Goal: Task Accomplishment & Management: Use online tool/utility

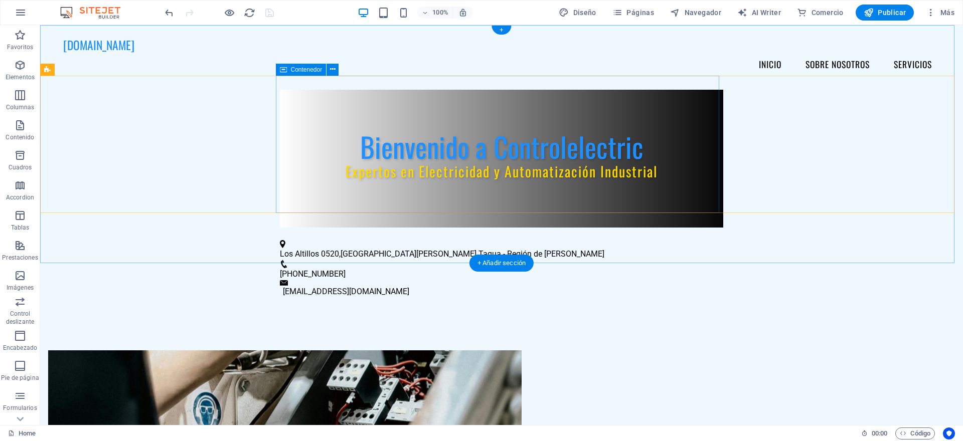
click at [711, 197] on div "Bienvenido a Controlelectric Expertos en Electricidad y Automatización Industri…" at bounding box center [501, 159] width 443 height 138
click at [299, 93] on div "Bienvenido a Controlelectric Expertos en Electricidad y Automatización Industri…" at bounding box center [501, 159] width 443 height 138
click at [331, 72] on icon at bounding box center [333, 69] width 6 height 11
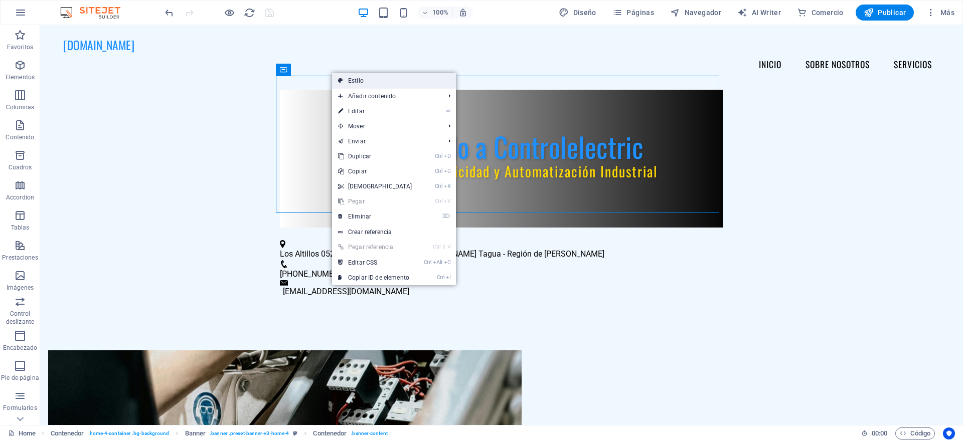
click at [337, 83] on link "Estilo" at bounding box center [394, 80] width 124 height 15
select select "%"
select select "preset-banner-v3-home-4"
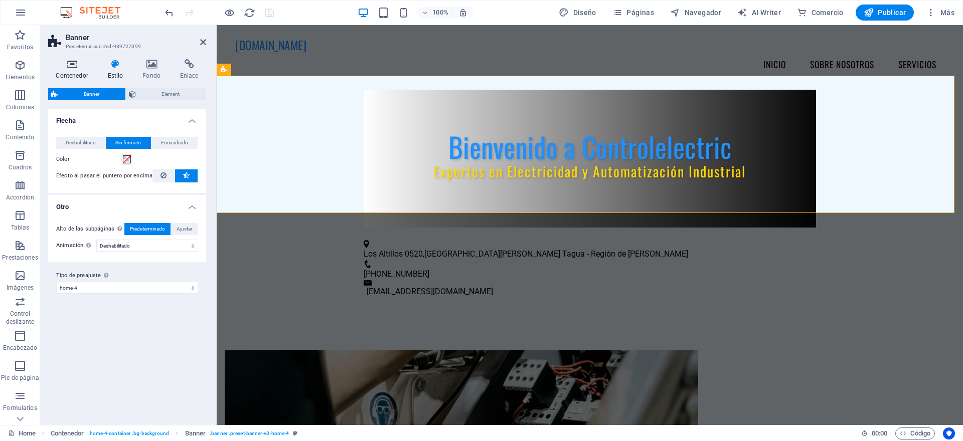
click at [67, 67] on icon at bounding box center [72, 64] width 48 height 10
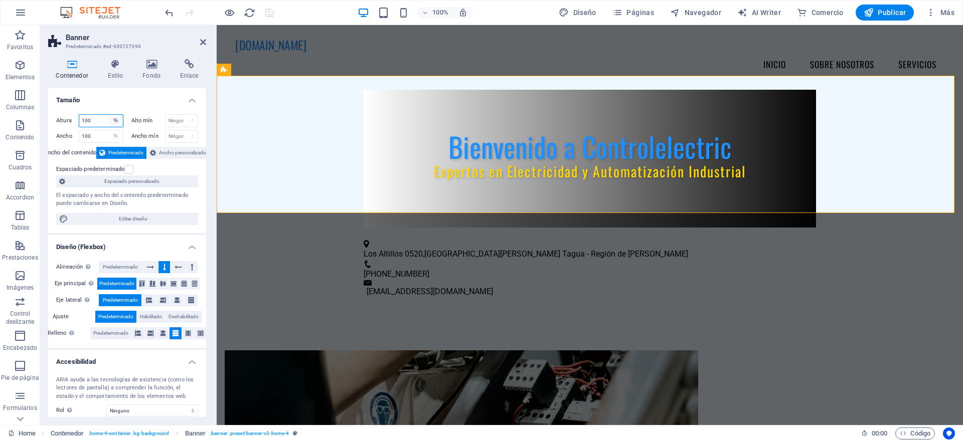
click at [114, 123] on select "Predeterminado px rem % vh vw" at bounding box center [116, 121] width 14 height 12
click at [119, 98] on h4 "Tamaño" at bounding box center [127, 97] width 158 height 18
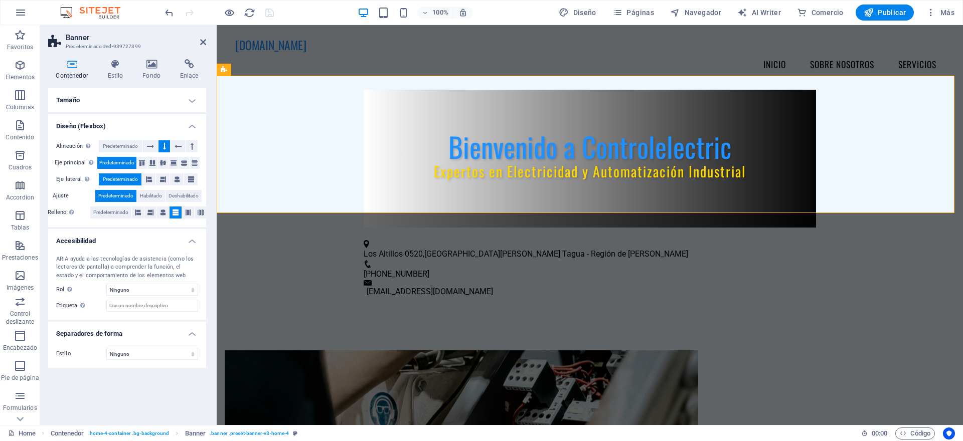
click at [100, 102] on h4 "Tamaño" at bounding box center [127, 100] width 158 height 24
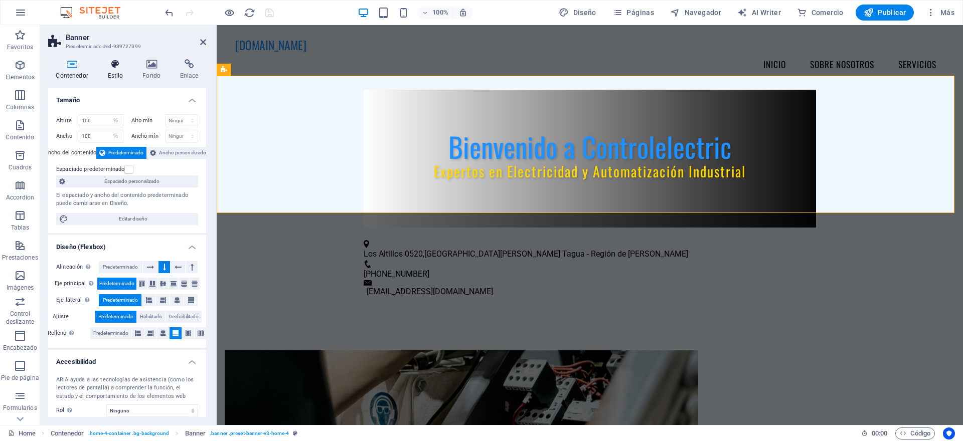
click at [115, 75] on h4 "Estilo" at bounding box center [117, 69] width 35 height 21
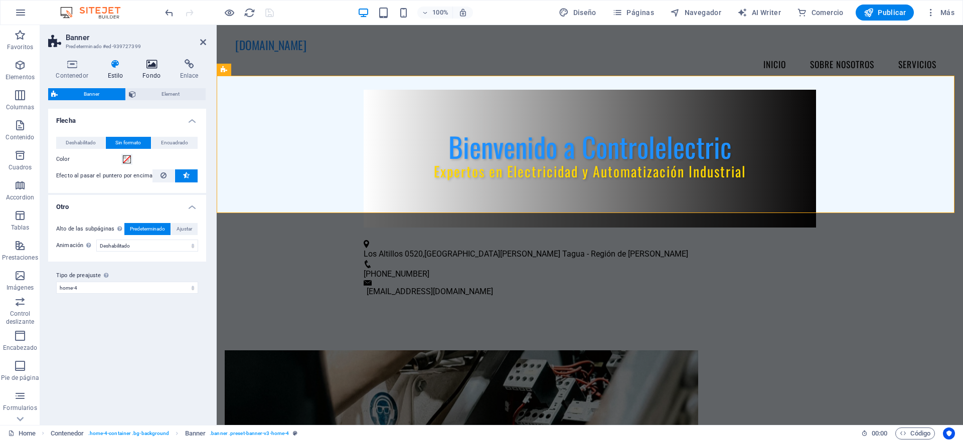
click at [150, 69] on h4 "Fondo" at bounding box center [154, 69] width 38 height 21
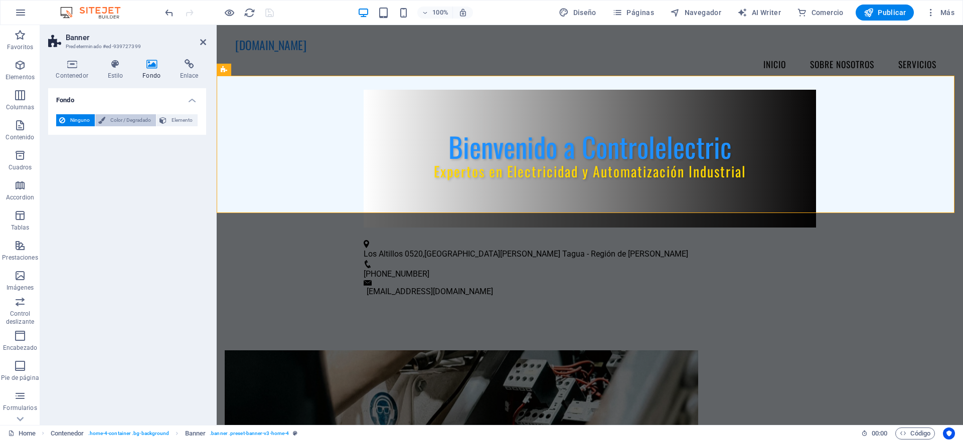
click at [136, 119] on span "Color / Degradado" at bounding box center [130, 120] width 45 height 12
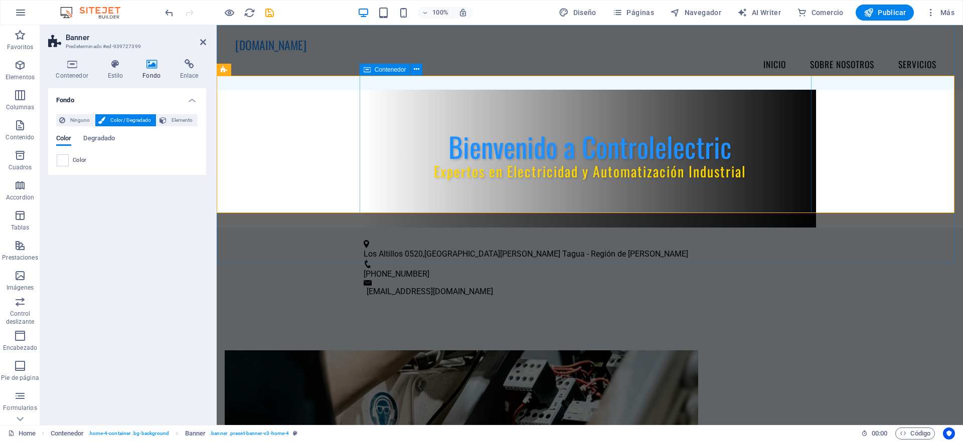
click at [415, 109] on div "Bienvenido a Controlelectric Expertos en Electricidad y Automatización Industri…" at bounding box center [590, 159] width 452 height 138
click at [420, 73] on button at bounding box center [416, 70] width 12 height 12
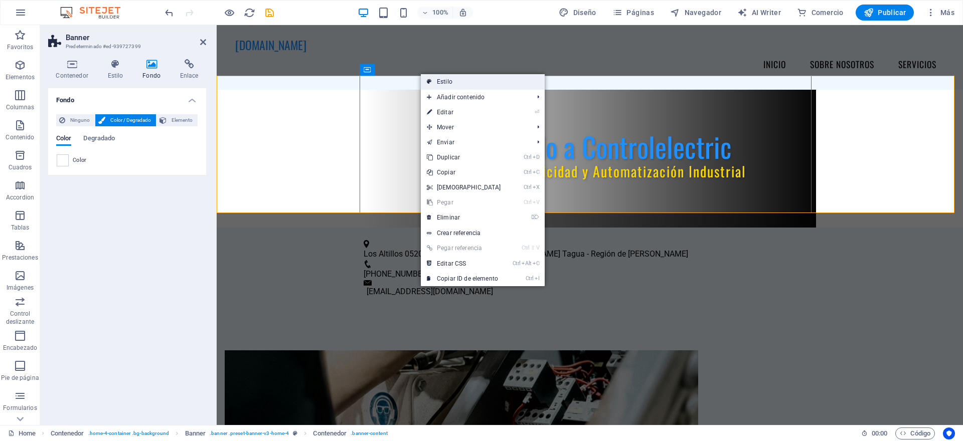
click at [433, 78] on link "Estilo" at bounding box center [483, 81] width 124 height 15
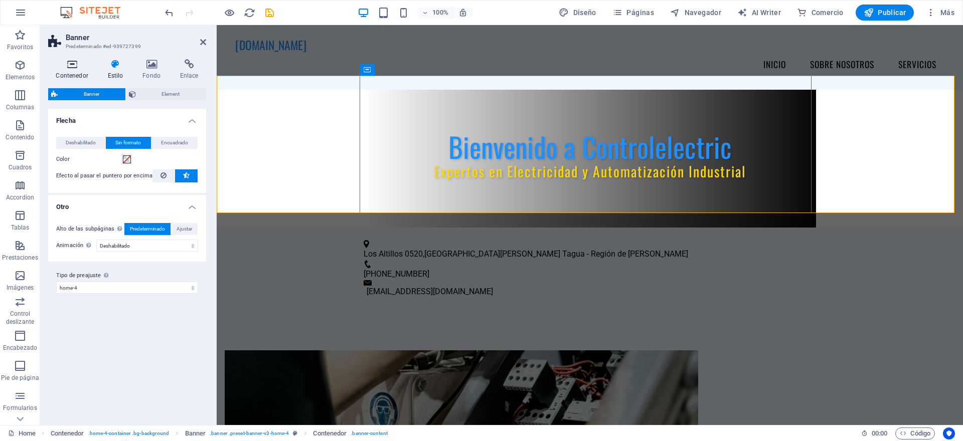
click at [73, 63] on icon at bounding box center [72, 64] width 48 height 10
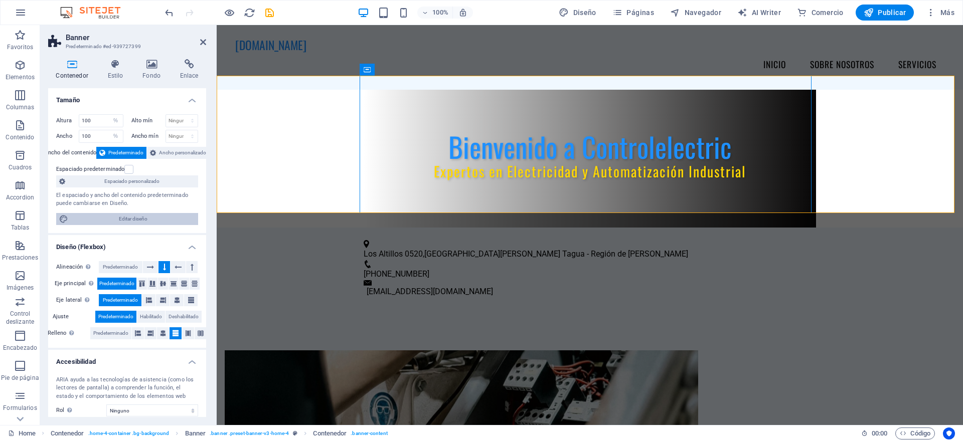
click at [140, 221] on span "Editar diseño" at bounding box center [133, 219] width 124 height 12
select select "rem"
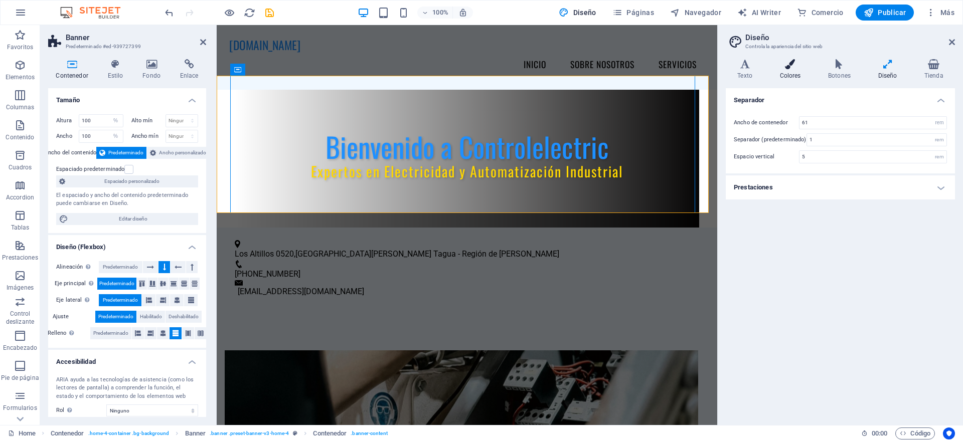
click at [795, 67] on icon at bounding box center [790, 64] width 45 height 10
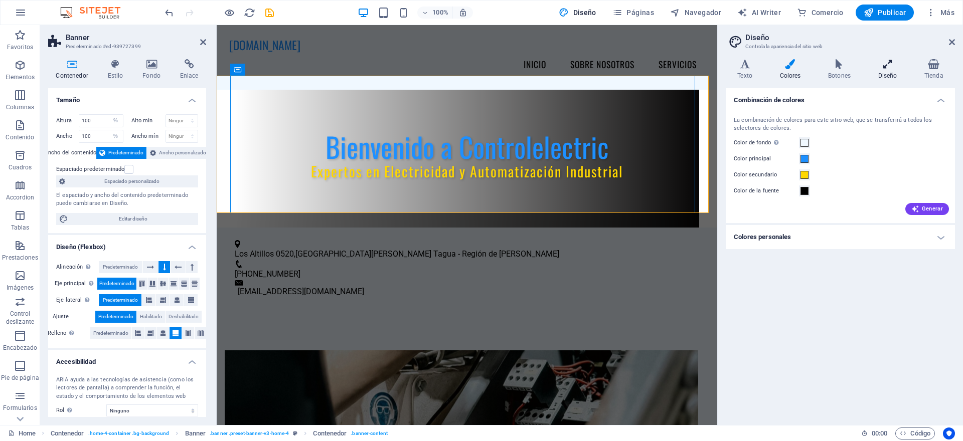
click at [889, 73] on h4 "Diseño" at bounding box center [889, 69] width 46 height 21
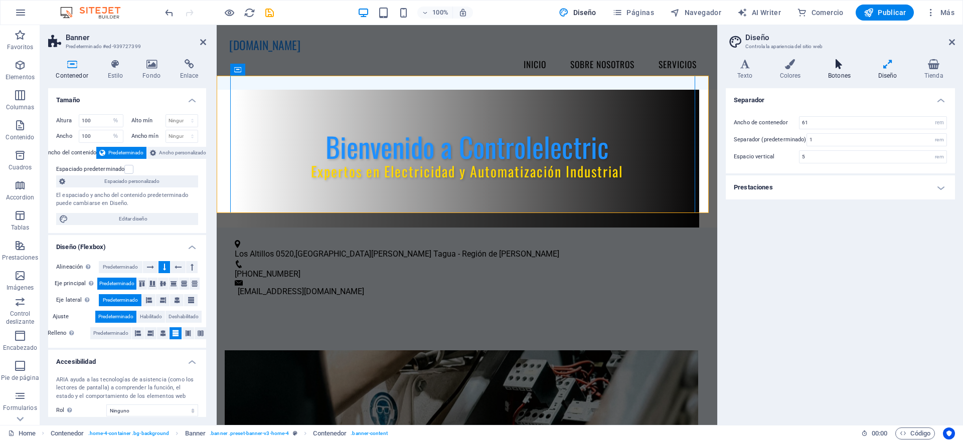
click at [853, 75] on h4 "Botones" at bounding box center [841, 69] width 50 height 21
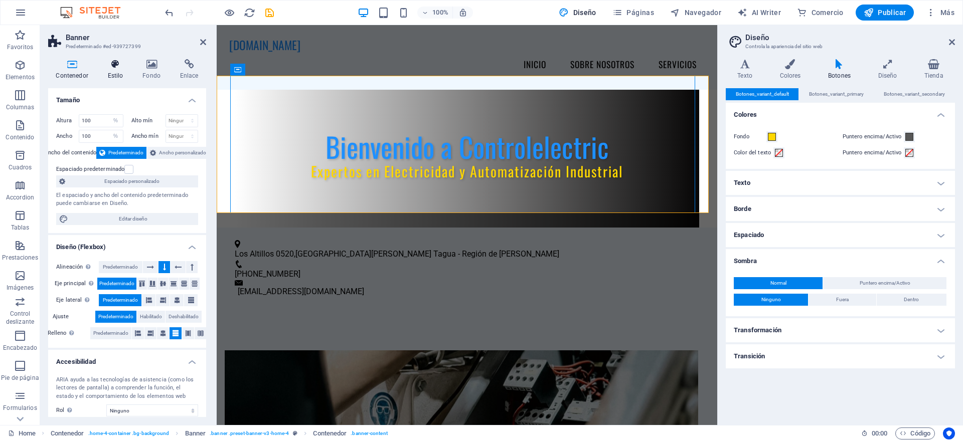
click at [110, 67] on icon at bounding box center [115, 64] width 31 height 10
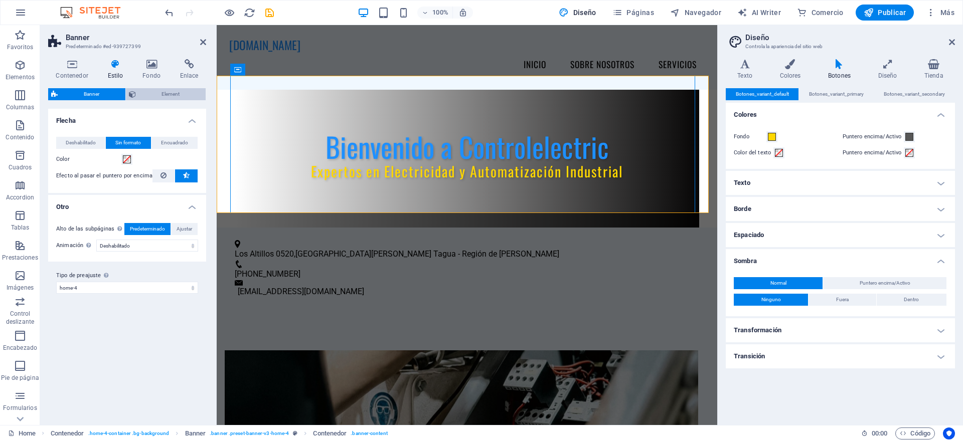
click at [153, 96] on span "Element" at bounding box center [171, 94] width 64 height 12
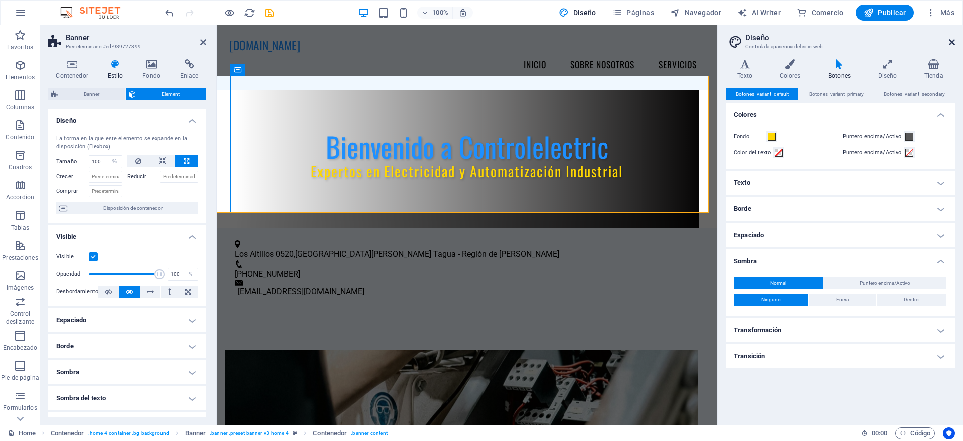
drag, startPoint x: 949, startPoint y: 43, endPoint x: 733, endPoint y: 19, distance: 217.9
click at [949, 43] on icon at bounding box center [952, 42] width 6 height 8
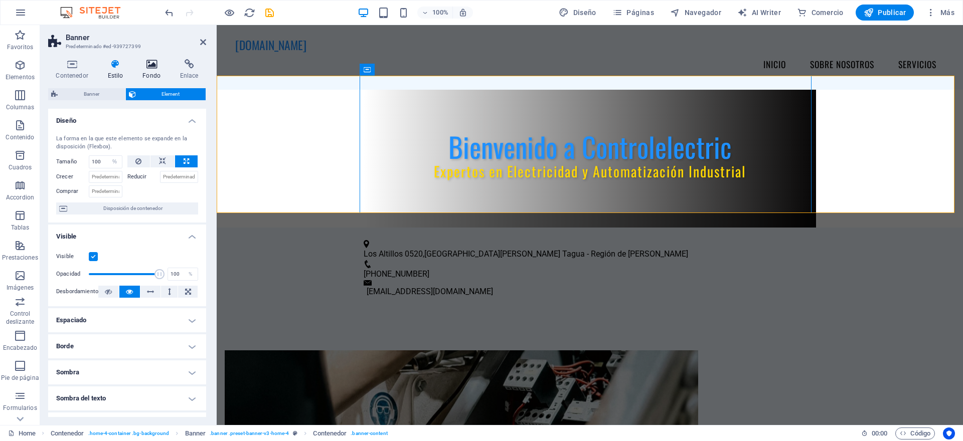
click at [146, 66] on icon at bounding box center [152, 64] width 34 height 10
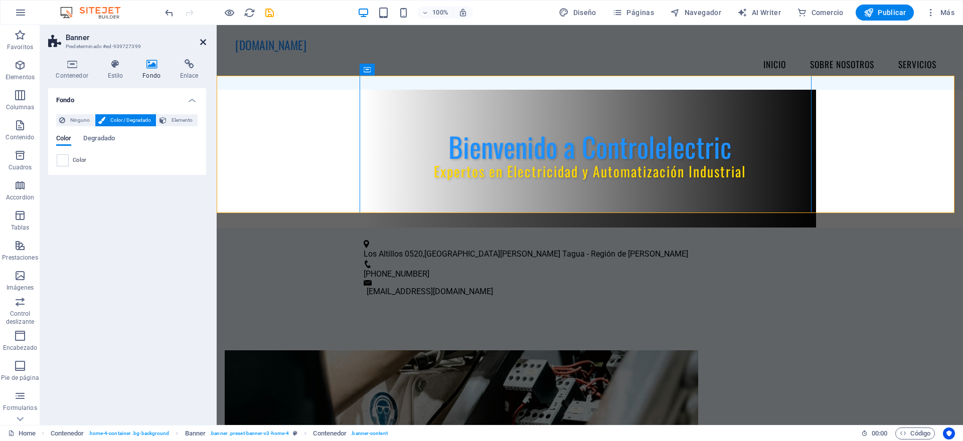
click at [201, 39] on icon at bounding box center [203, 42] width 6 height 8
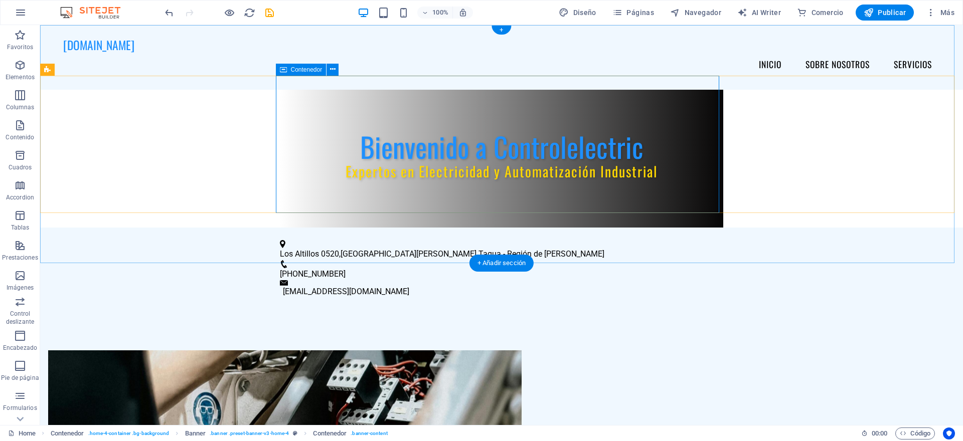
click at [300, 175] on div "Bienvenido a Controlelectric Expertos en Electricidad y Automatización Industri…" at bounding box center [501, 159] width 443 height 138
drag, startPoint x: 300, startPoint y: 175, endPoint x: 123, endPoint y: 175, distance: 176.5
click at [300, 175] on div "Bienvenido a Controlelectric Expertos en Electricidad y Automatización Industri…" at bounding box center [501, 159] width 443 height 138
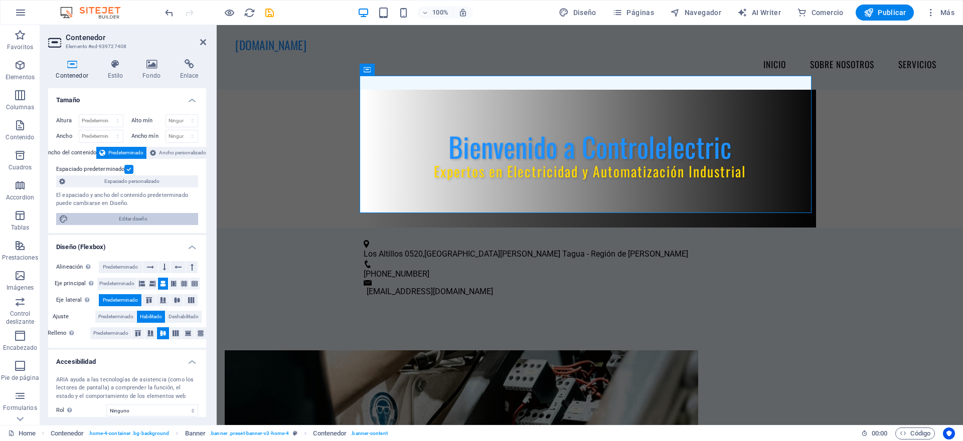
click at [94, 217] on span "Editar diseño" at bounding box center [133, 219] width 124 height 12
select select "rem"
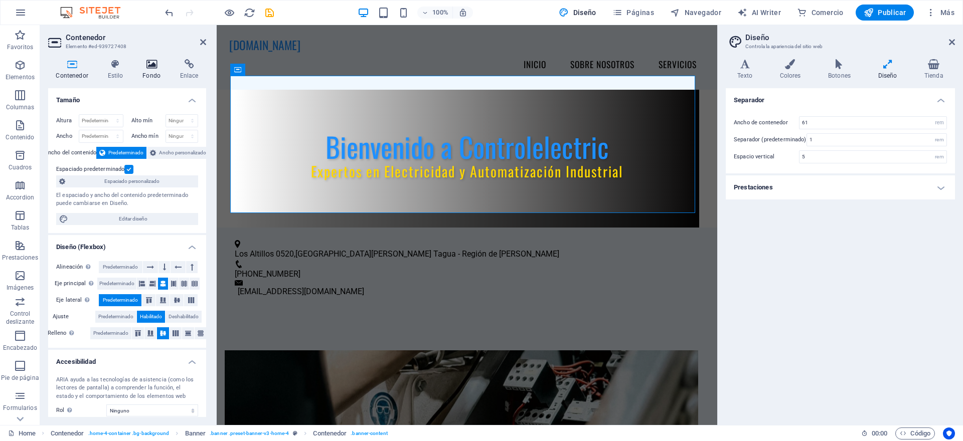
click at [148, 61] on icon at bounding box center [152, 64] width 34 height 10
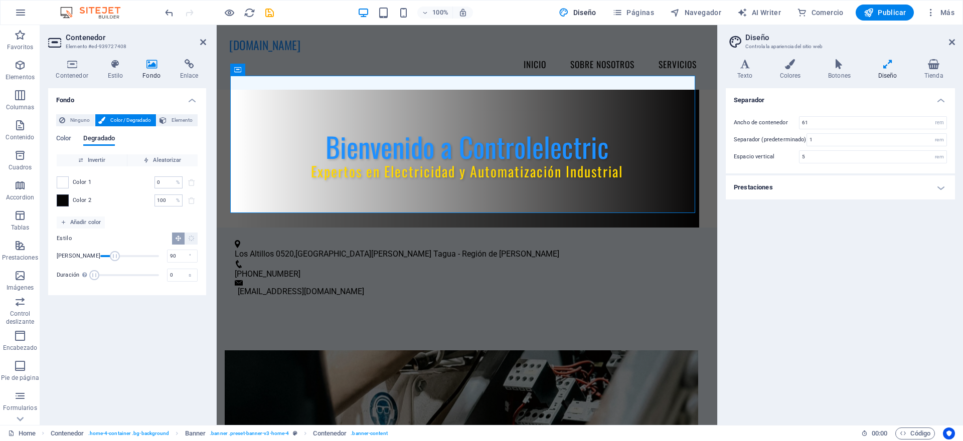
click at [64, 202] on span at bounding box center [62, 200] width 11 height 11
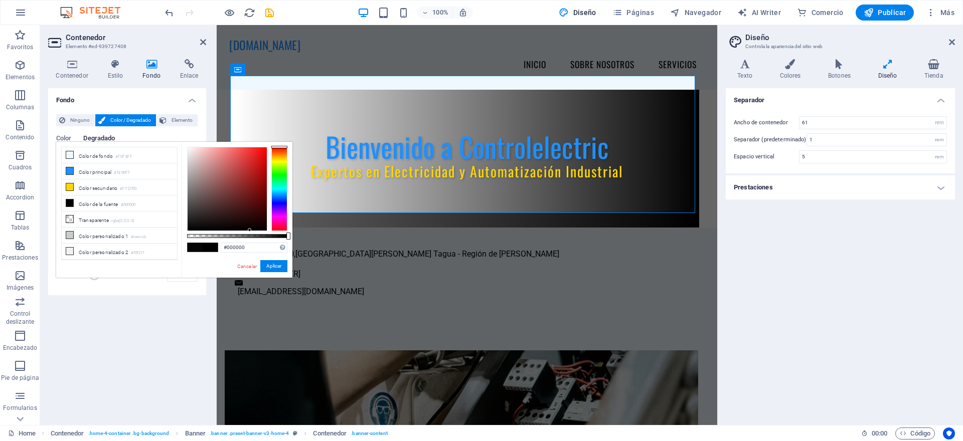
drag, startPoint x: 257, startPoint y: 168, endPoint x: 243, endPoint y: 274, distance: 106.2
click at [242, 269] on div "#000000 Formatos soportados #0852ed rgb(8, 82, 237) rgba(8, 82, 237, 90%) hsv(2…" at bounding box center [237, 282] width 111 height 281
click at [247, 267] on link "Cancelar" at bounding box center [247, 267] width 22 height 8
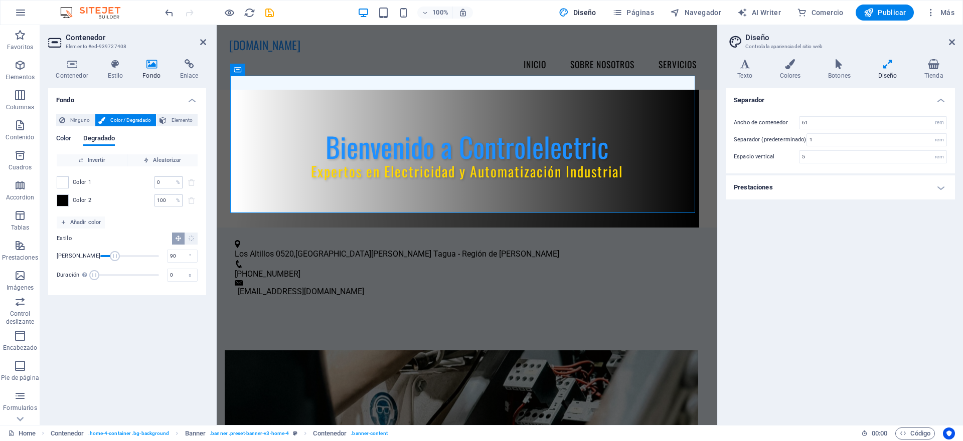
click at [60, 135] on span "Color" at bounding box center [63, 139] width 15 height 14
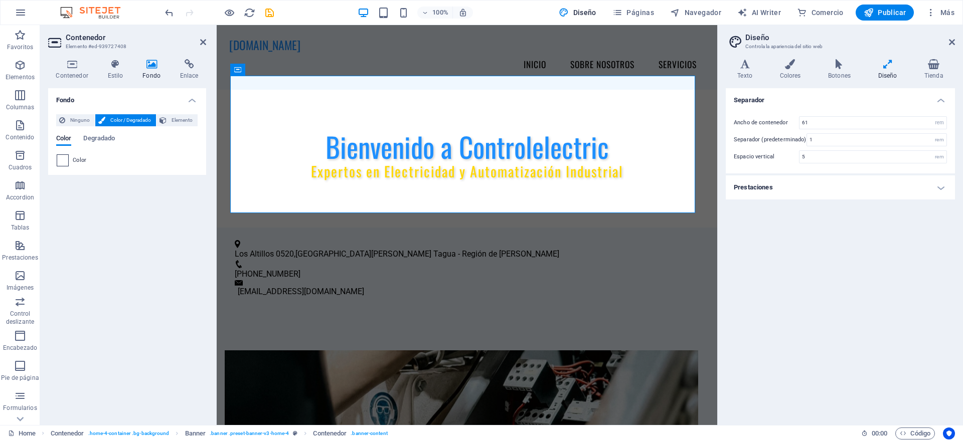
click at [63, 161] on span at bounding box center [62, 160] width 11 height 11
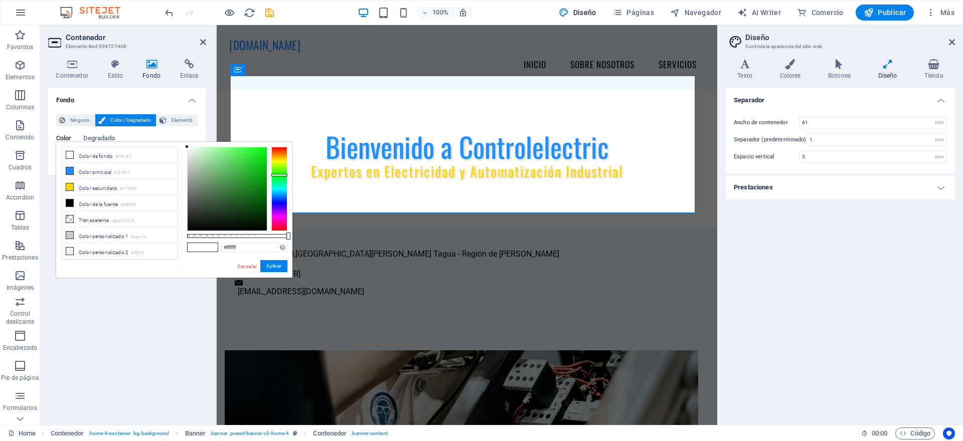
drag, startPoint x: 276, startPoint y: 151, endPoint x: 279, endPoint y: 175, distance: 23.7
click at [279, 175] on div at bounding box center [279, 189] width 16 height 84
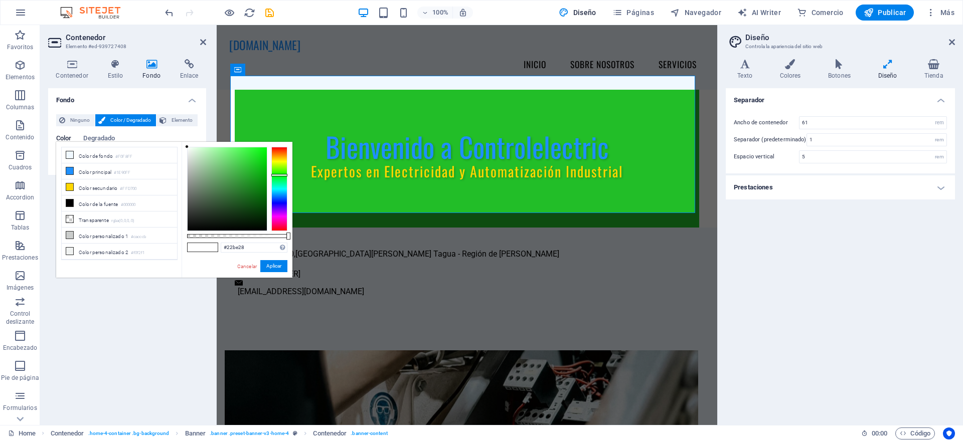
click at [252, 168] on div at bounding box center [227, 188] width 79 height 83
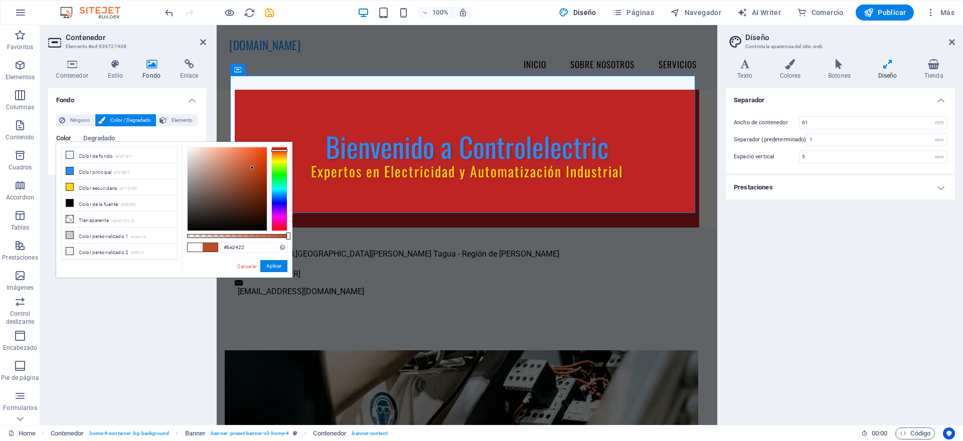
type input "#be2222"
drag, startPoint x: 279, startPoint y: 175, endPoint x: 289, endPoint y: 146, distance: 30.8
click at [289, 146] on div "#be2222 Formatos soportados #0852ed rgb(8, 82, 237) rgba(8, 82, 237, 90%) hsv(2…" at bounding box center [237, 282] width 111 height 281
click at [243, 268] on link "Cancelar" at bounding box center [247, 267] width 22 height 8
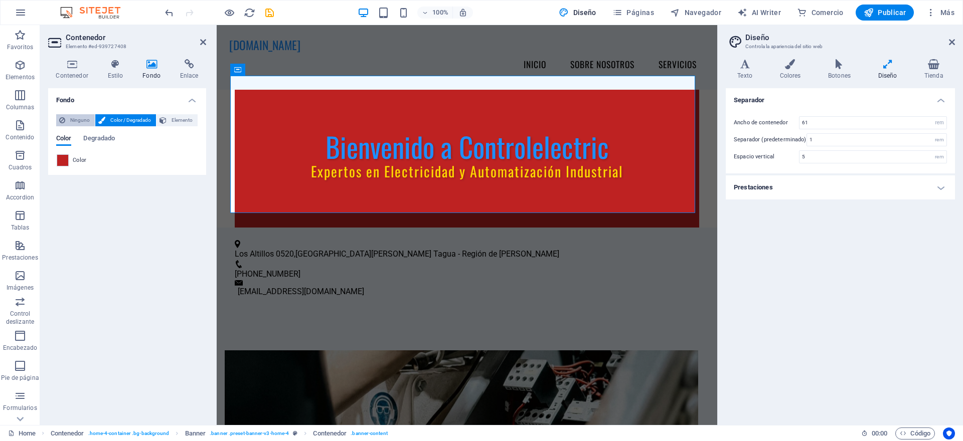
click at [78, 119] on span "Ninguno" at bounding box center [80, 120] width 24 height 12
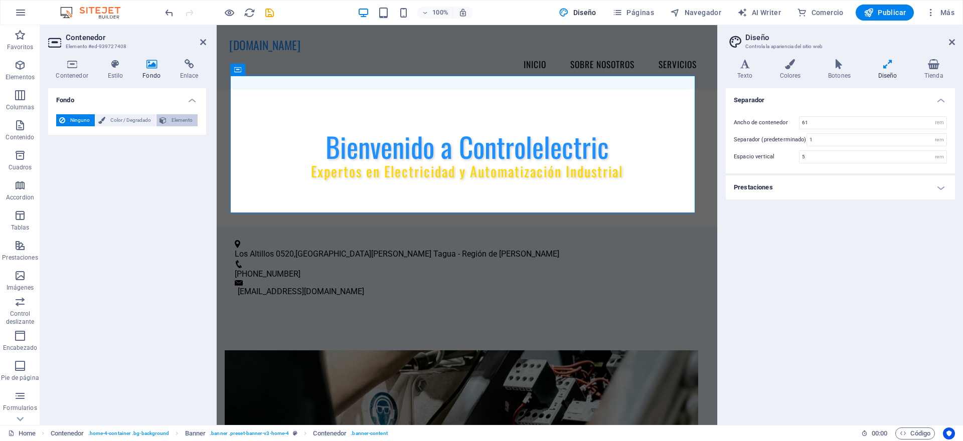
click at [170, 122] on span "Elemento" at bounding box center [181, 120] width 25 height 12
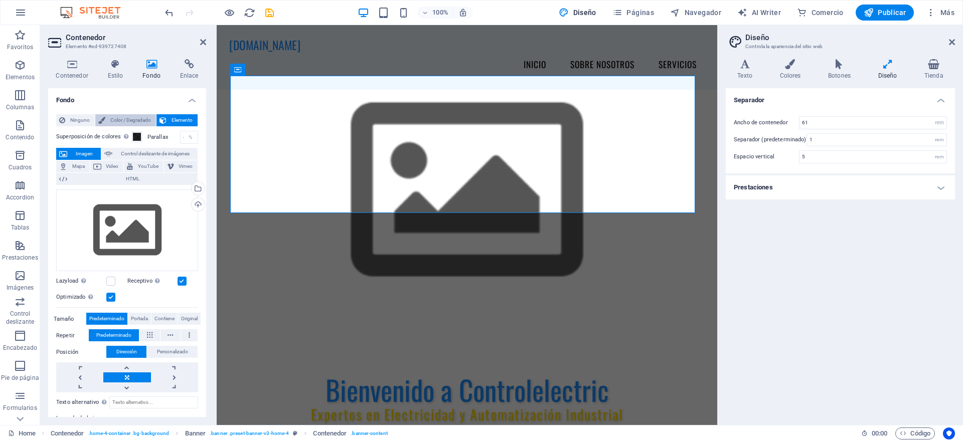
click at [139, 120] on span "Color / Degradado" at bounding box center [130, 120] width 45 height 12
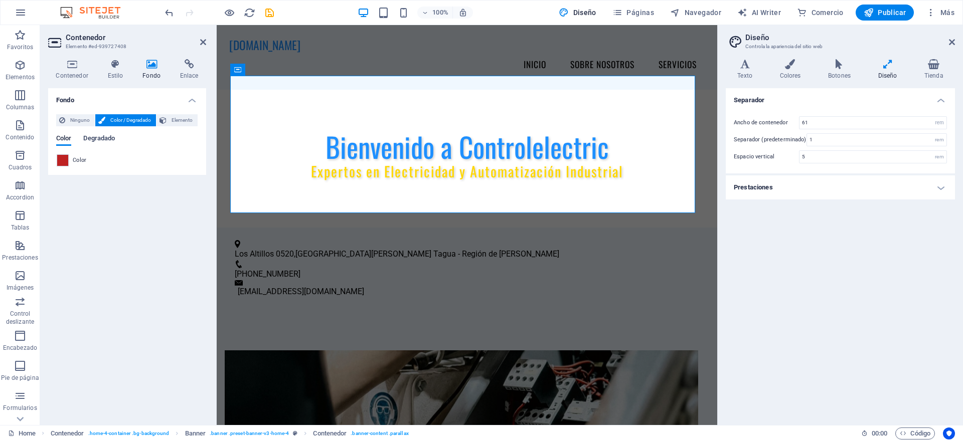
click at [94, 140] on span "Degradado" at bounding box center [99, 139] width 32 height 14
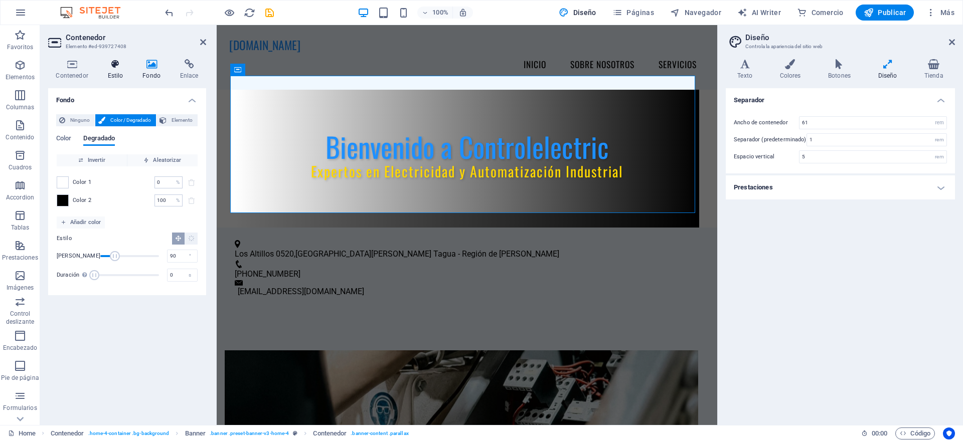
click at [120, 67] on icon at bounding box center [115, 64] width 31 height 10
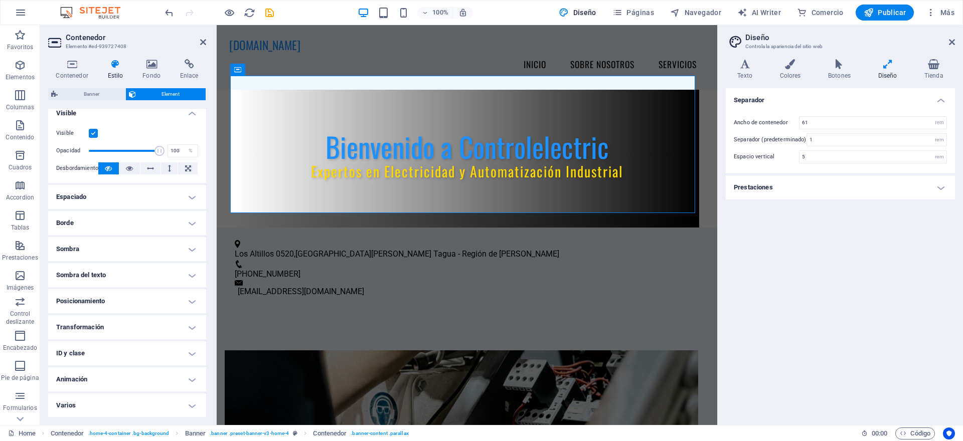
scroll to position [124, 0]
click at [191, 375] on h4 "Animación" at bounding box center [127, 379] width 158 height 24
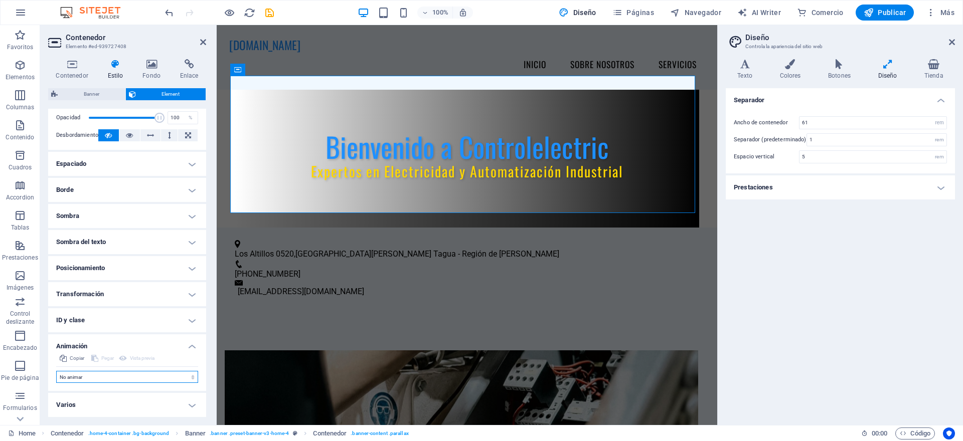
click at [121, 376] on select "No animar Mostrar / Ocultar Subir/bajar Acercar/alejar Deslizar de izquierda a …" at bounding box center [127, 377] width 142 height 12
click at [208, 168] on div "Contenedor Estilo Fondo Enlace Tamaño Altura Predeterminado px rem % vh vw Alto…" at bounding box center [127, 238] width 174 height 374
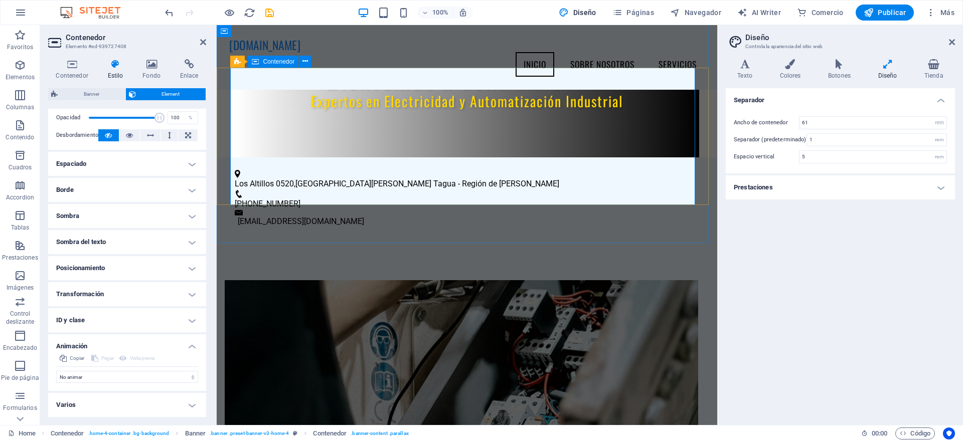
scroll to position [0, 0]
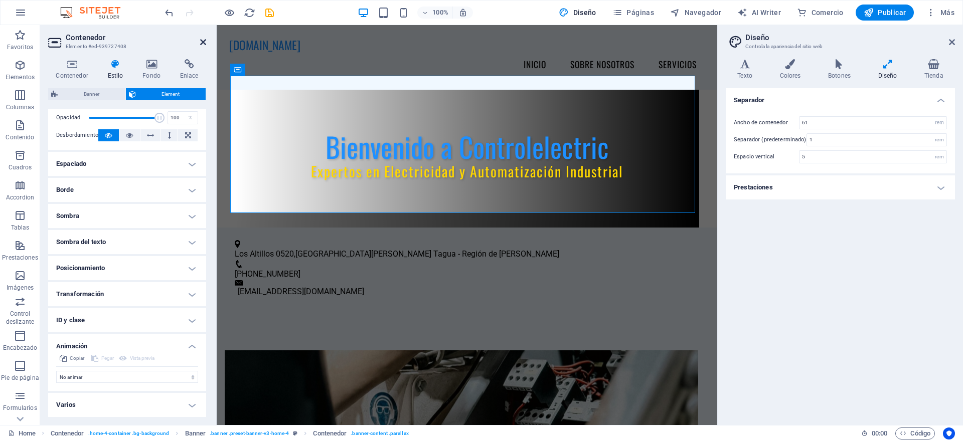
click at [203, 42] on icon at bounding box center [203, 42] width 6 height 8
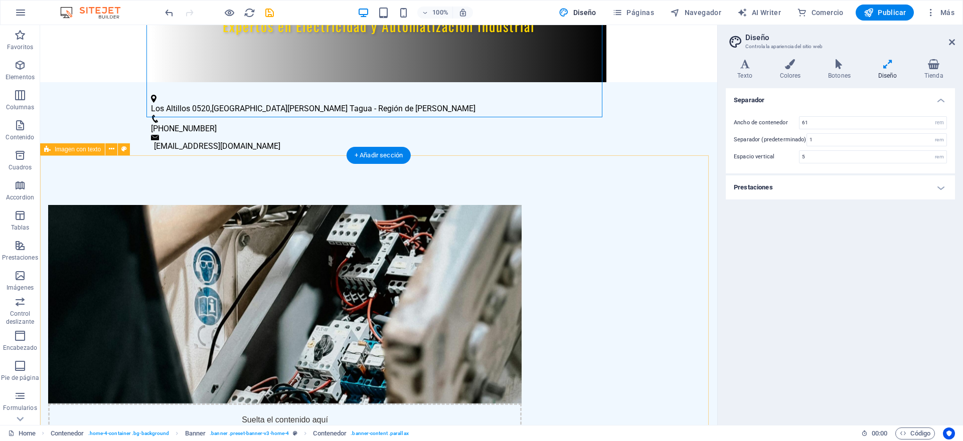
scroll to position [334, 0]
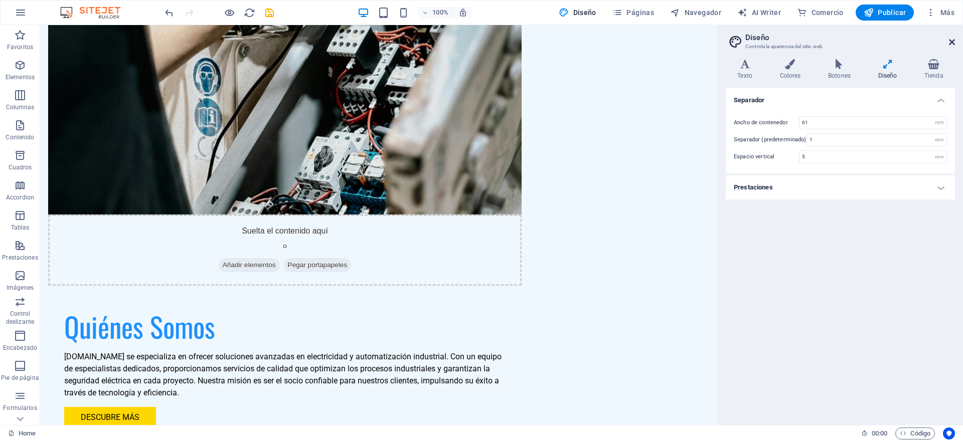
click at [951, 43] on icon at bounding box center [952, 42] width 6 height 8
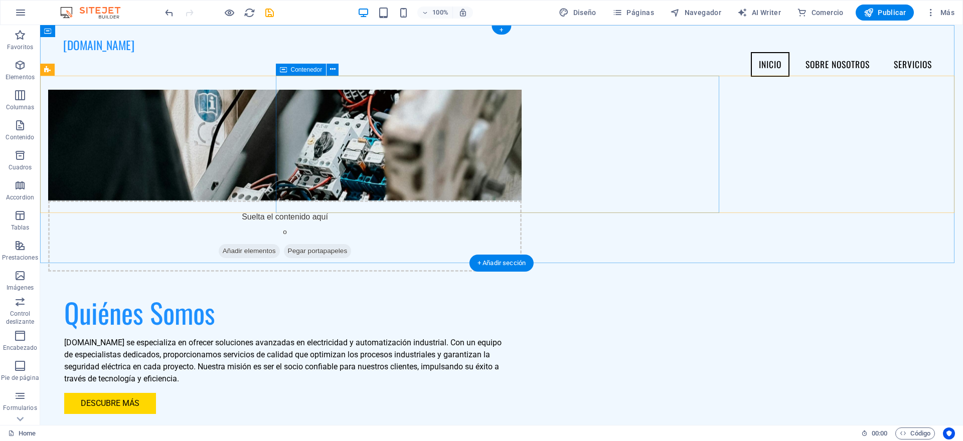
scroll to position [0, 0]
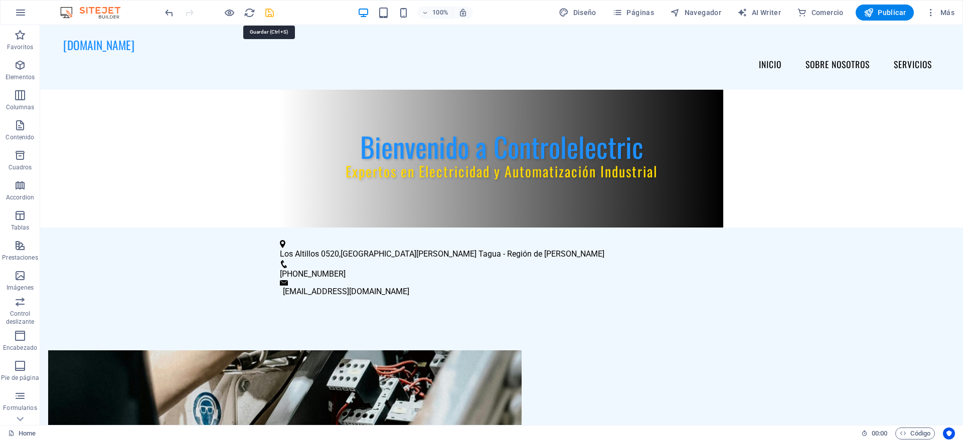
click at [271, 16] on icon "save" at bounding box center [270, 13] width 12 height 12
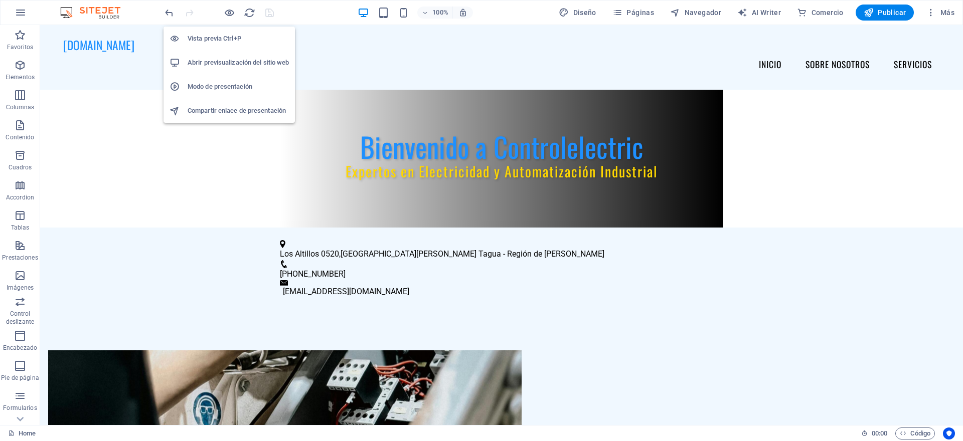
click at [215, 36] on h6 "Vista previa Ctrl+P" at bounding box center [238, 39] width 101 height 12
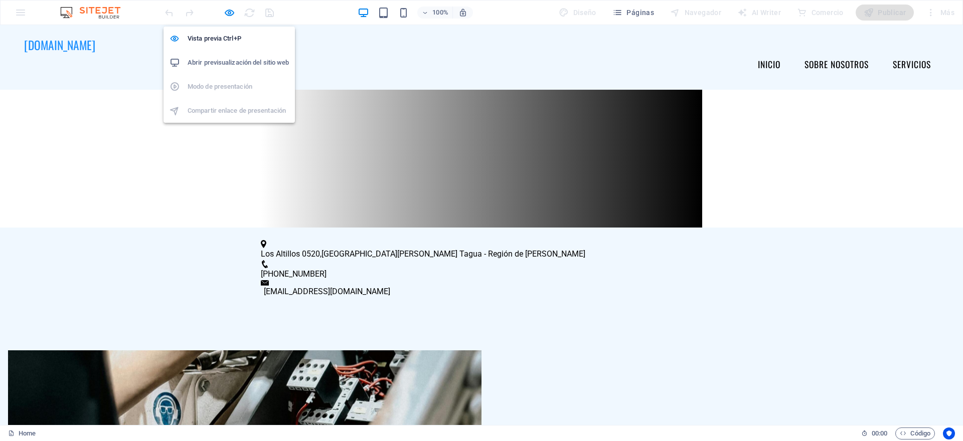
click at [210, 65] on h6 "Abrir previsualización del sitio web" at bounding box center [238, 63] width 101 height 12
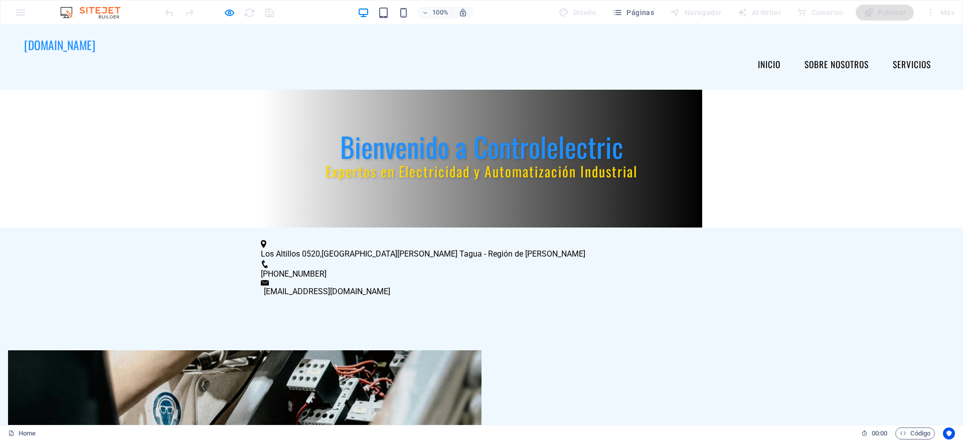
click at [181, 161] on div "Bienvenido a Controlelectric Expertos en Electricidad y Automatización Industri…" at bounding box center [481, 159] width 963 height 138
